Goal: Task Accomplishment & Management: Manage account settings

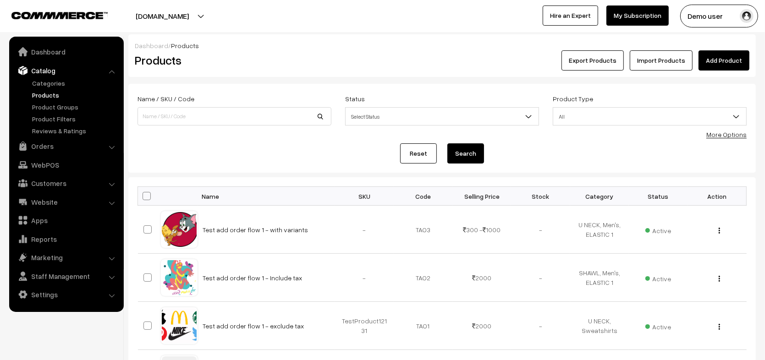
click at [49, 203] on link "Website" at bounding box center [65, 202] width 109 height 17
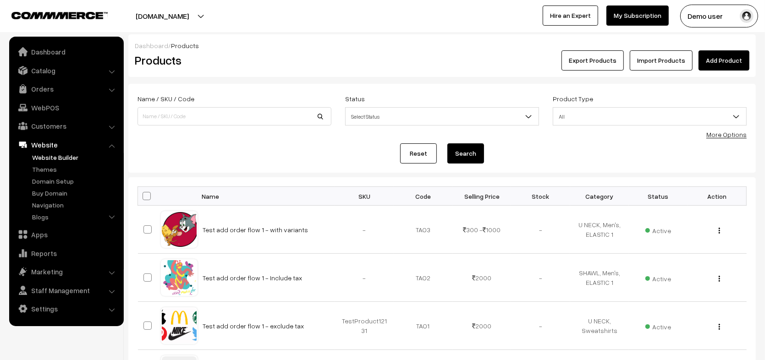
click at [46, 159] on link "Website Builder" at bounding box center [75, 158] width 91 height 10
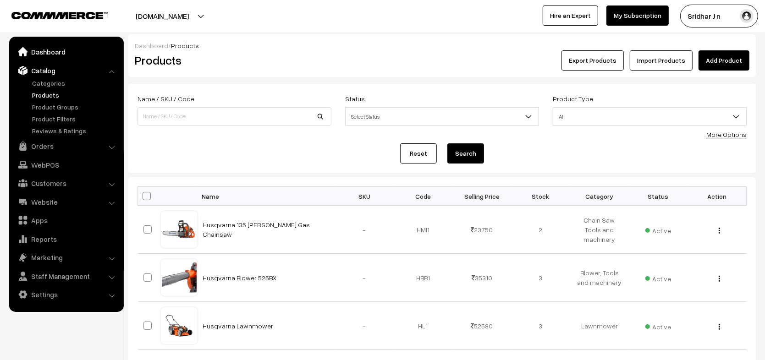
click at [36, 53] on link "Dashboard" at bounding box center [65, 52] width 109 height 17
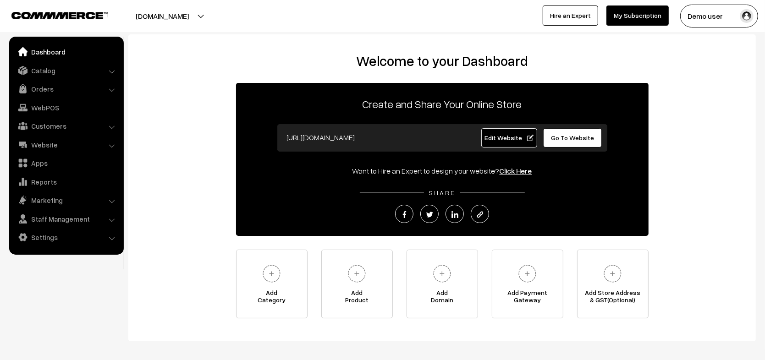
click at [721, 22] on button "Demo user" at bounding box center [719, 16] width 78 height 23
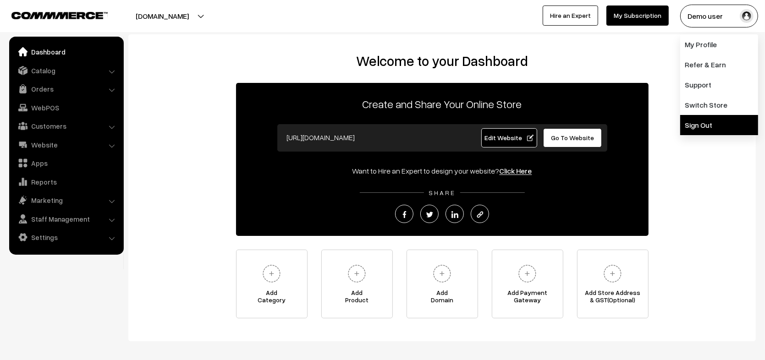
click at [691, 127] on link "Sign Out" at bounding box center [719, 125] width 78 height 20
